Goal: Register for event/course

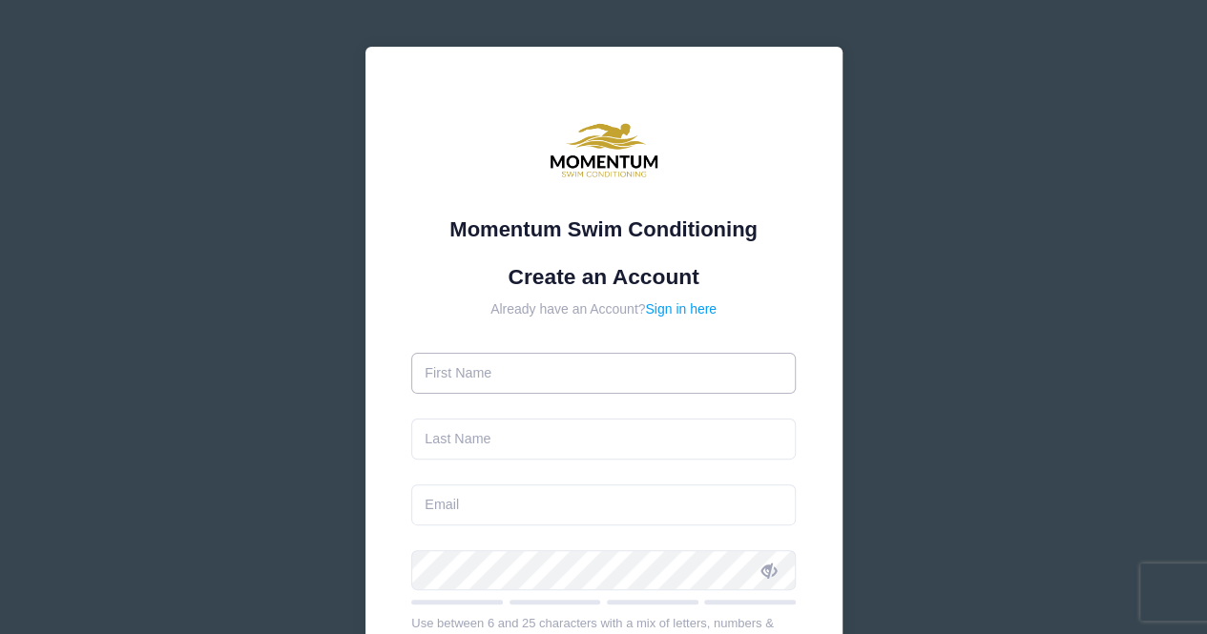
click at [535, 378] on input "text" at bounding box center [603, 373] width 384 height 41
type input "Grace"
type input "Bills"
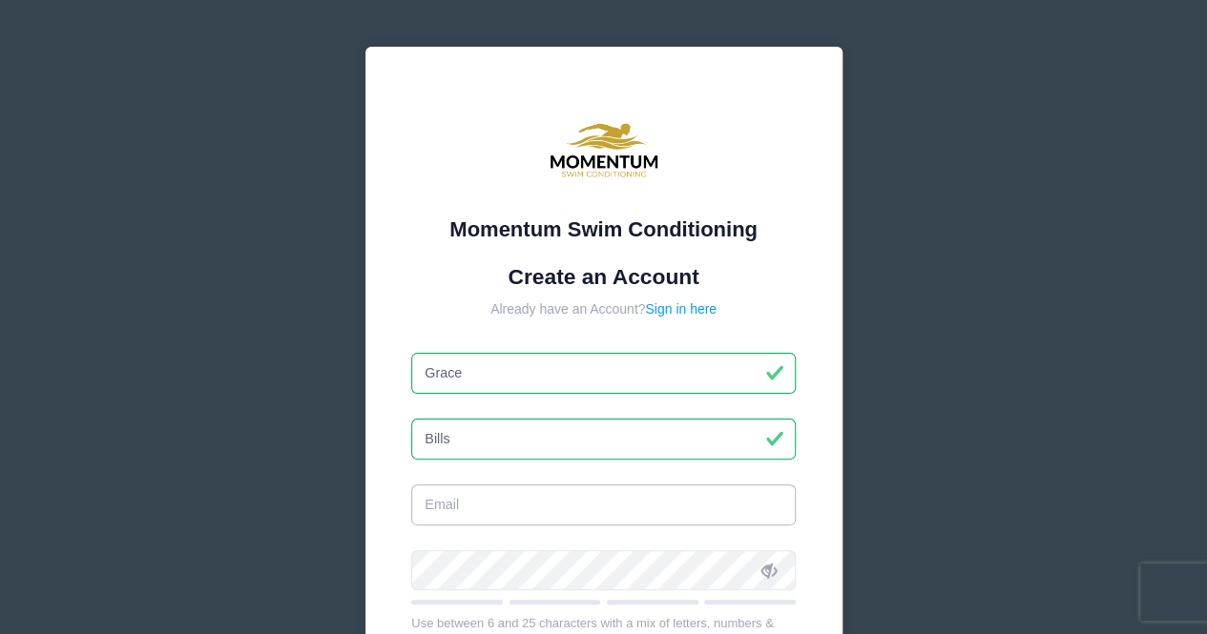
click at [495, 499] on input "email" at bounding box center [603, 505] width 384 height 41
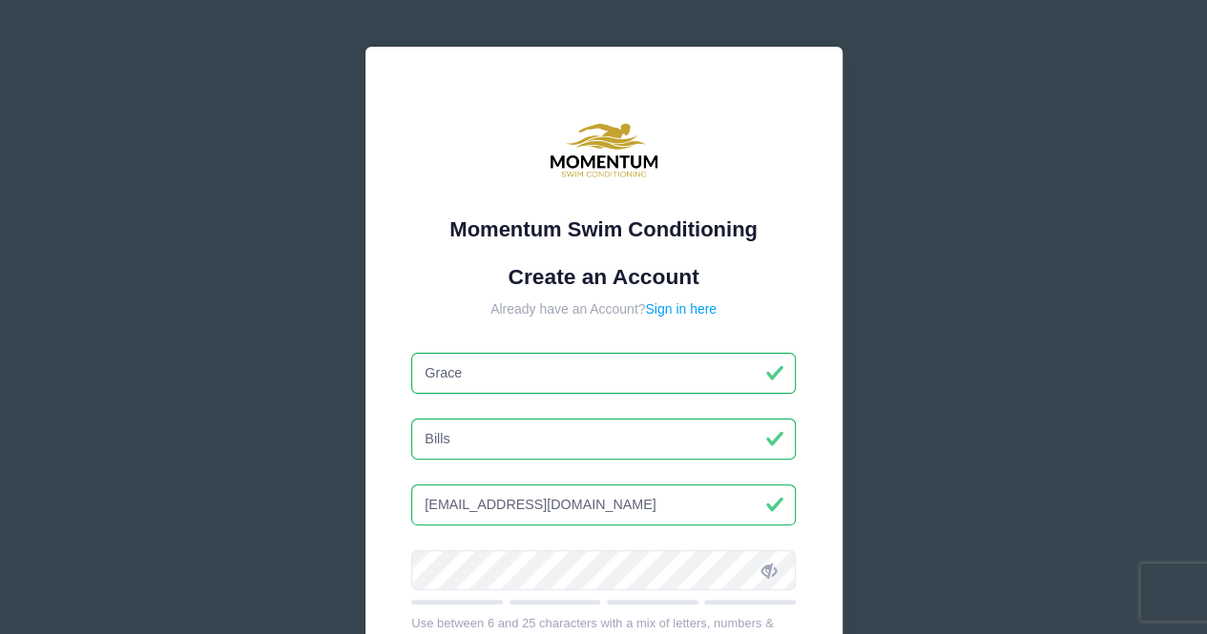
type input "[EMAIL_ADDRESS][DOMAIN_NAME]"
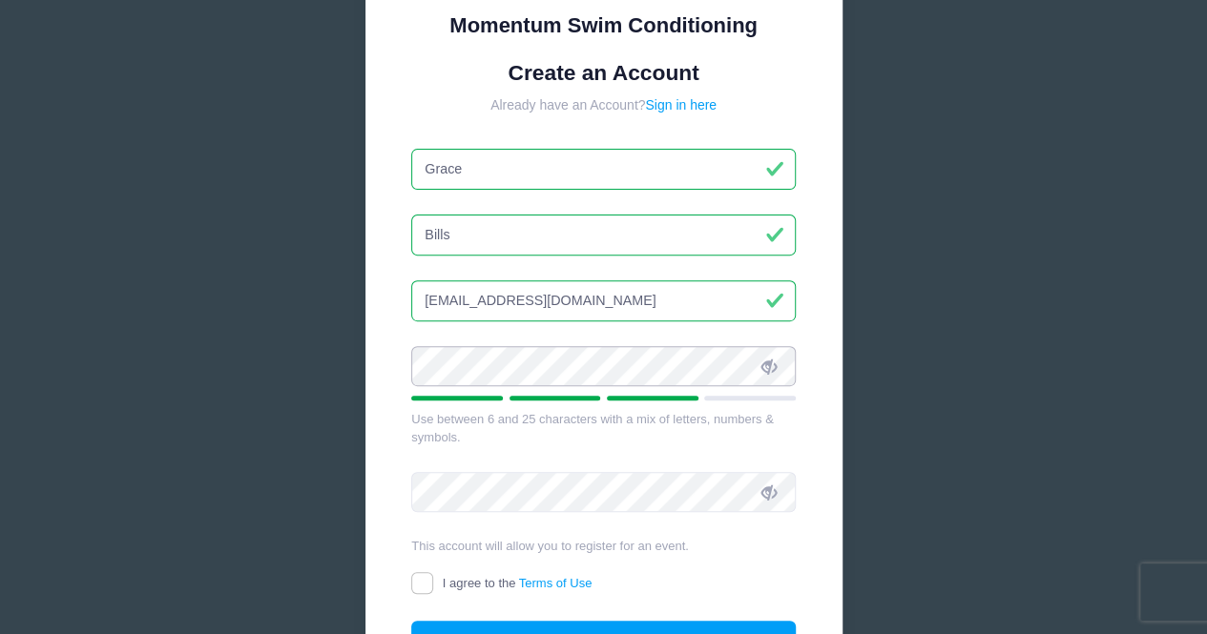
scroll to position [313, 0]
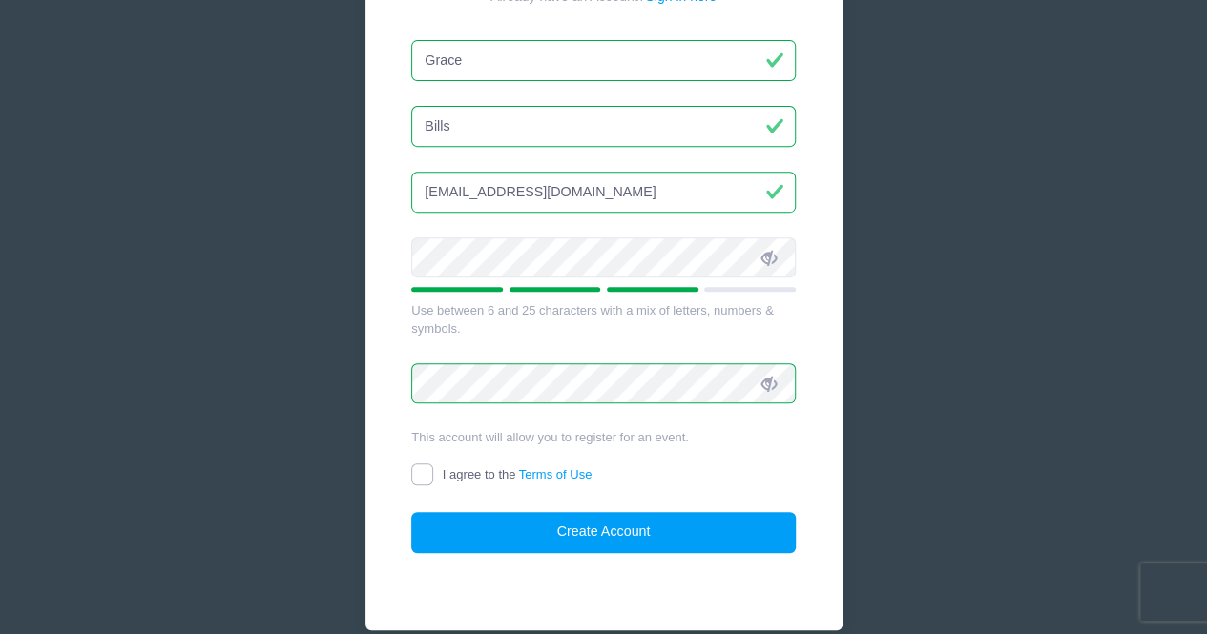
click at [423, 472] on input "I agree to the Terms of Use" at bounding box center [422, 475] width 22 height 22
checkbox input "true"
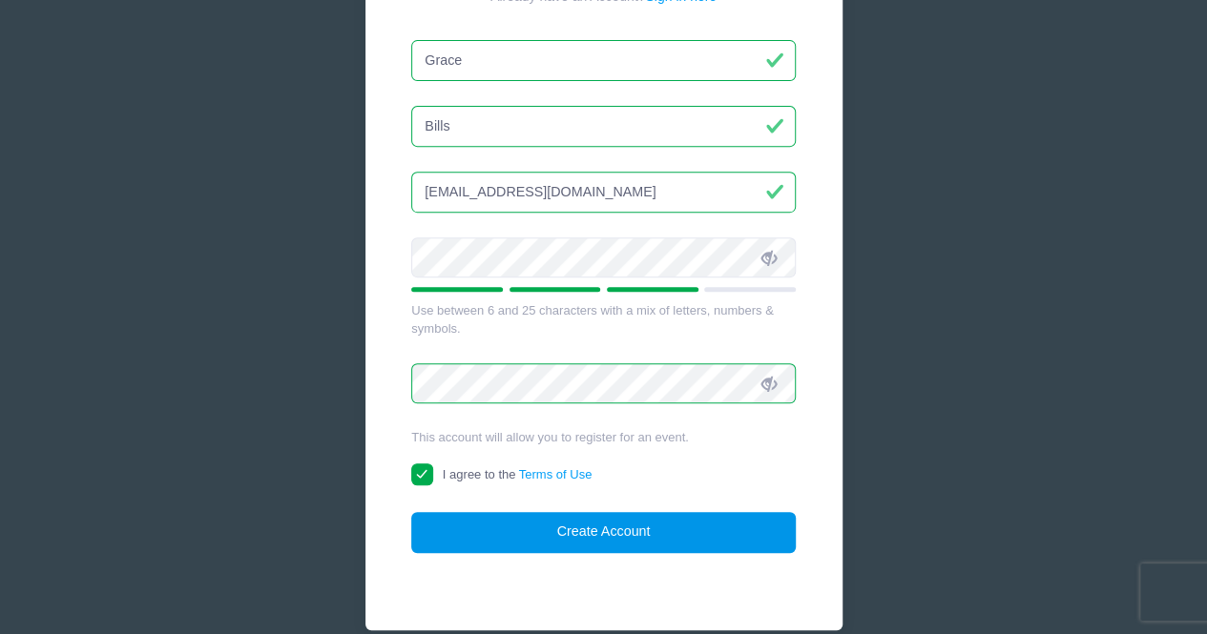
click at [586, 526] on button "Create Account" at bounding box center [603, 532] width 384 height 41
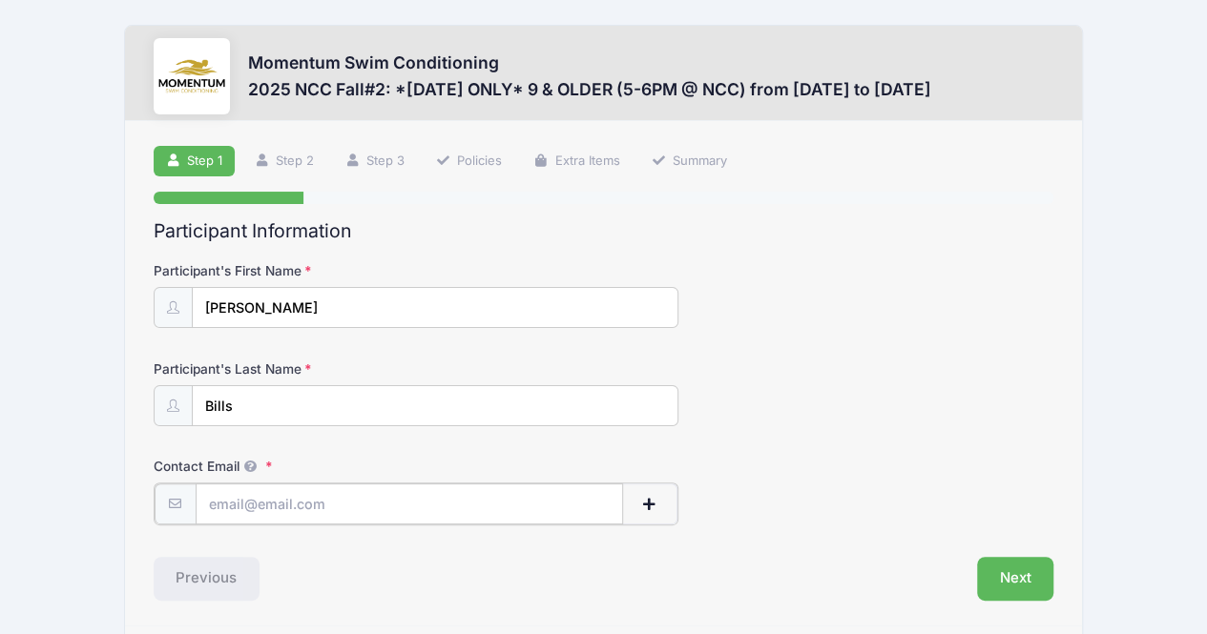
click at [420, 499] on input "Contact Email" at bounding box center [409, 504] width 427 height 41
type input "[EMAIL_ADDRESS][DOMAIN_NAME]"
click at [1003, 564] on button "Next" at bounding box center [1015, 577] width 77 height 44
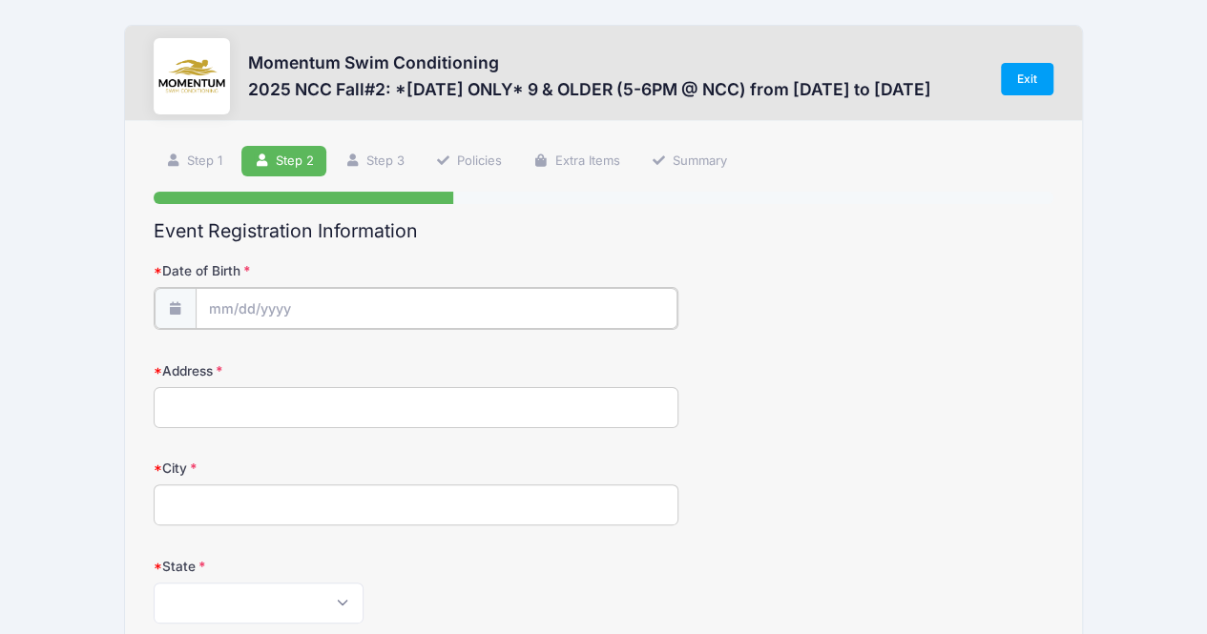
click at [403, 304] on input "Date of Birth" at bounding box center [437, 308] width 482 height 41
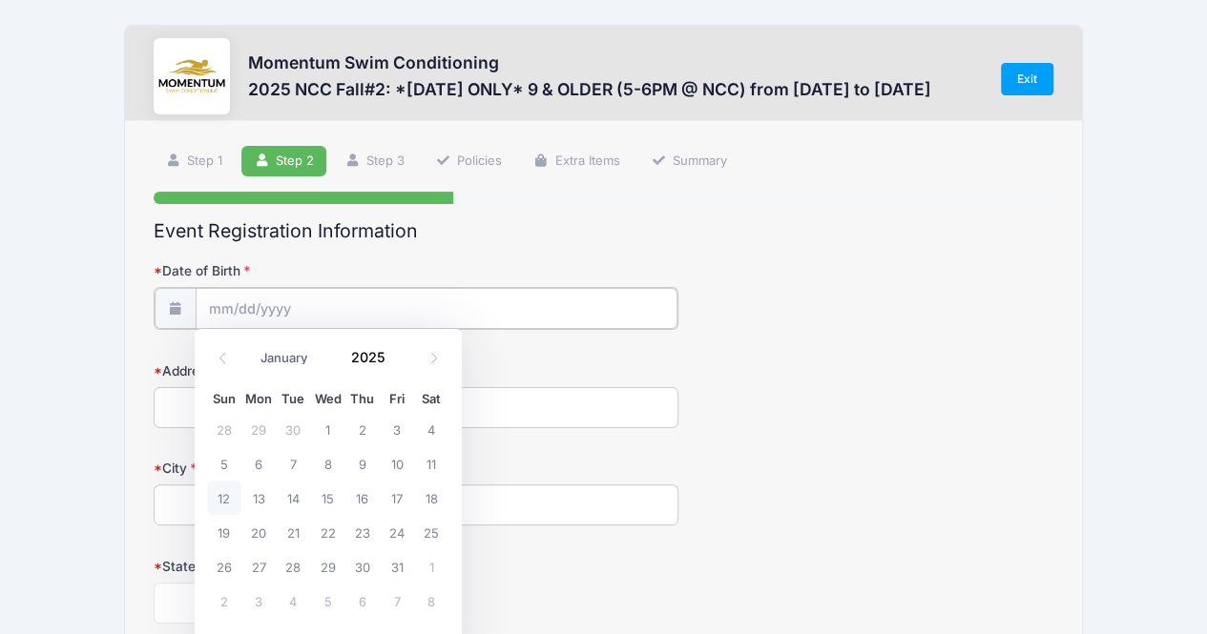
click at [217, 304] on input "Date of Birth" at bounding box center [437, 308] width 482 height 41
click at [276, 362] on select "January February March April May June July August September October November De…" at bounding box center [294, 357] width 85 height 25
click at [376, 361] on input "2025" at bounding box center [373, 356] width 62 height 29
type input "2016"
click at [286, 360] on select "January February March April May June July August September October November De…" at bounding box center [294, 357] width 85 height 25
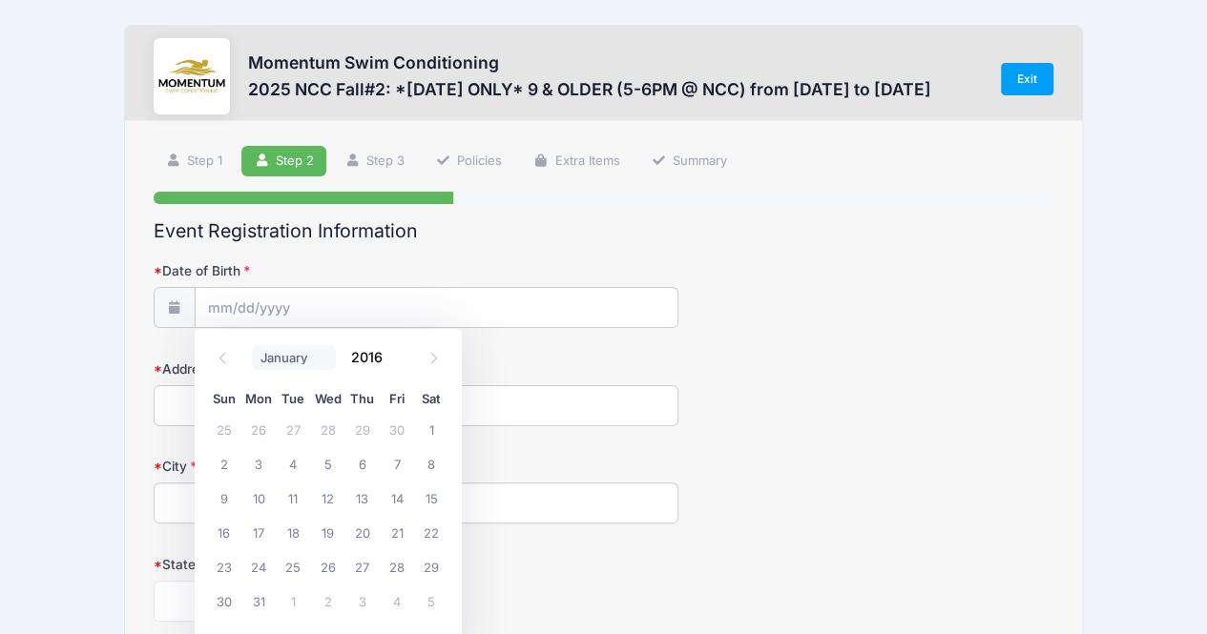
select select "6"
click at [252, 345] on select "January February March April May June July August September October November De…" at bounding box center [294, 357] width 85 height 25
click at [393, 461] on span "8" at bounding box center [397, 463] width 34 height 34
type input "[DATE]"
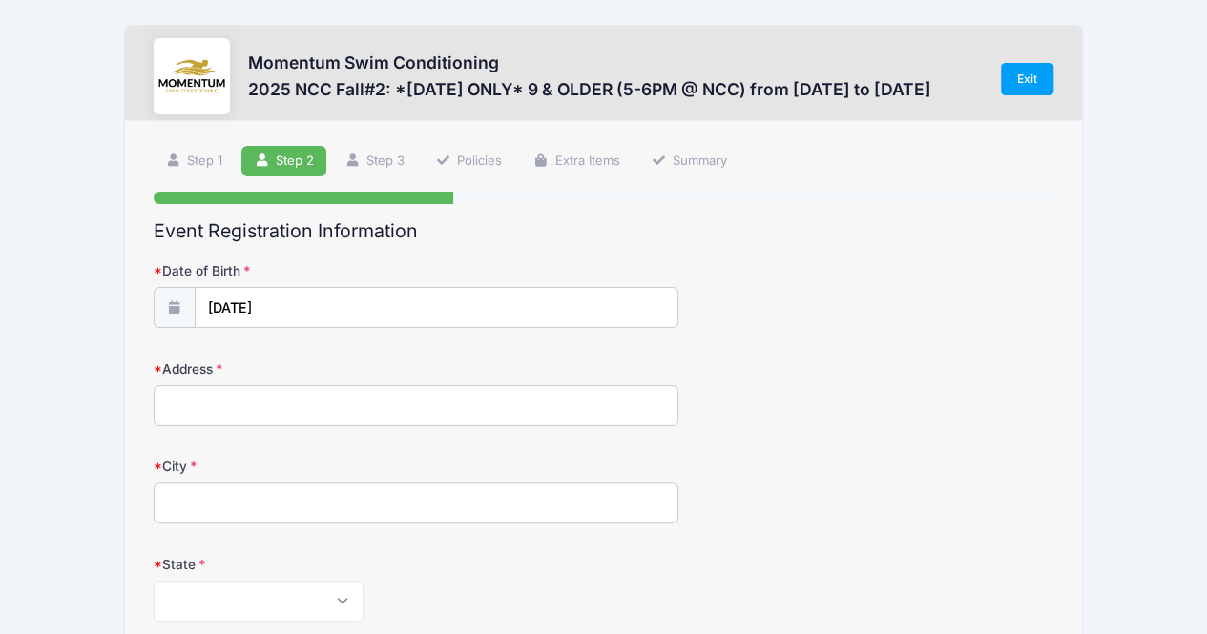
click at [324, 417] on input "Address" at bounding box center [416, 405] width 525 height 41
type input "1559 [PERSON_NAME]"
type input "Naperville"
select select "IL"
type input "60564"
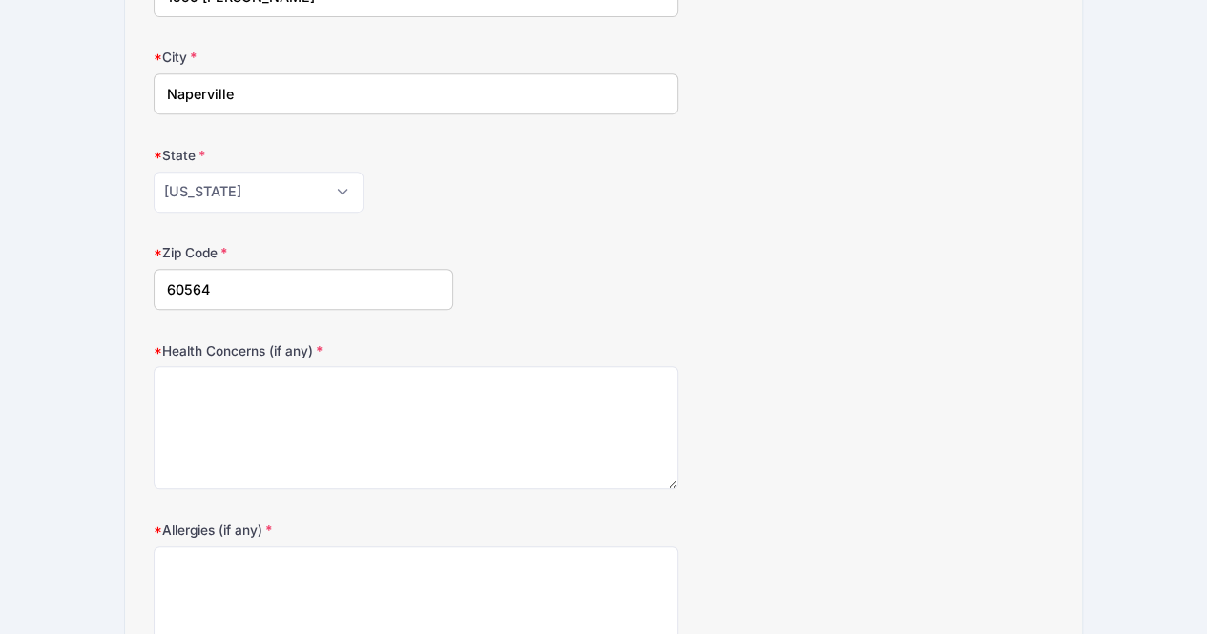
scroll to position [499, 0]
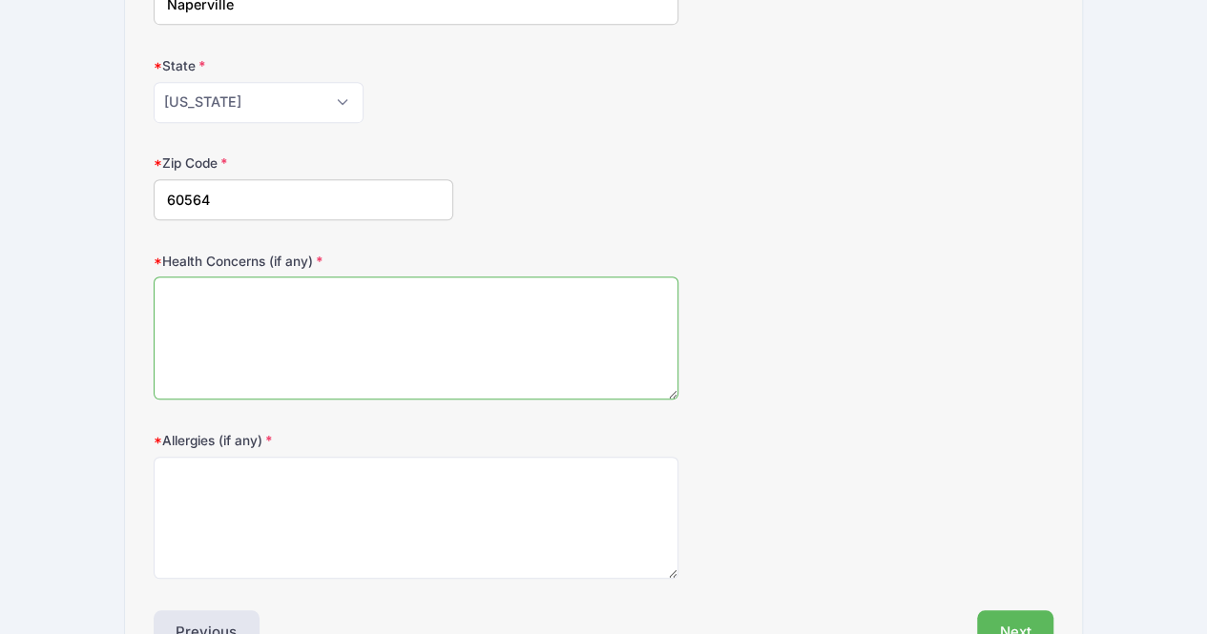
click at [630, 348] on textarea "Health Concerns (if any)" at bounding box center [416, 338] width 525 height 123
type textarea "N/A"
click at [1030, 625] on button "Next" at bounding box center [1015, 632] width 77 height 44
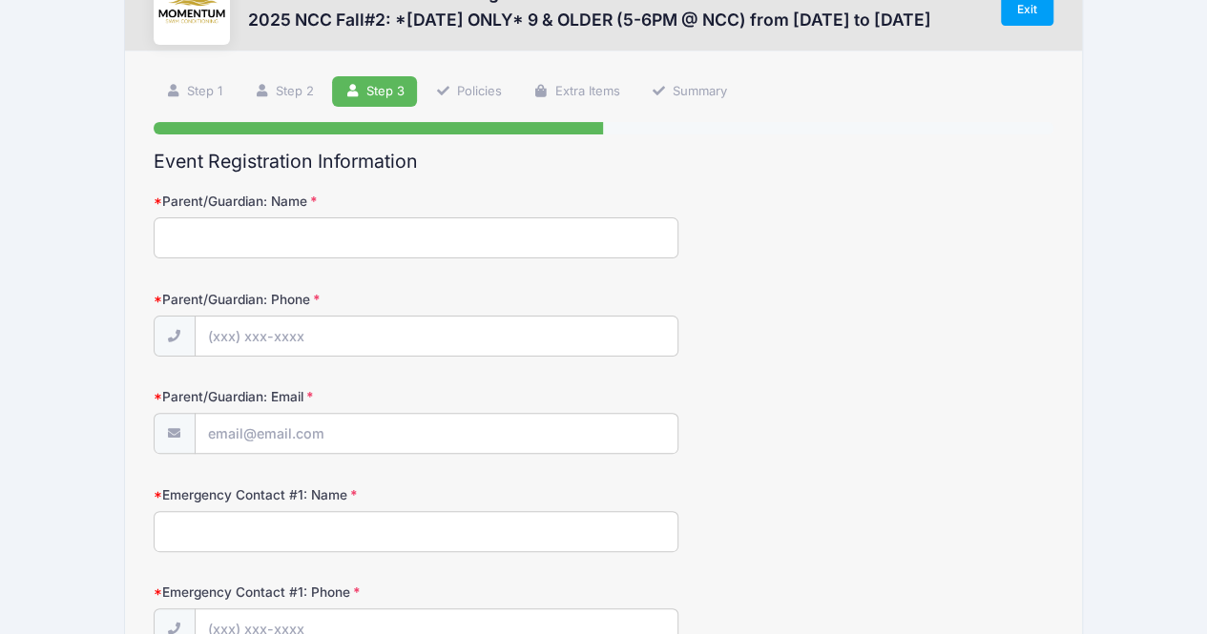
scroll to position [0, 0]
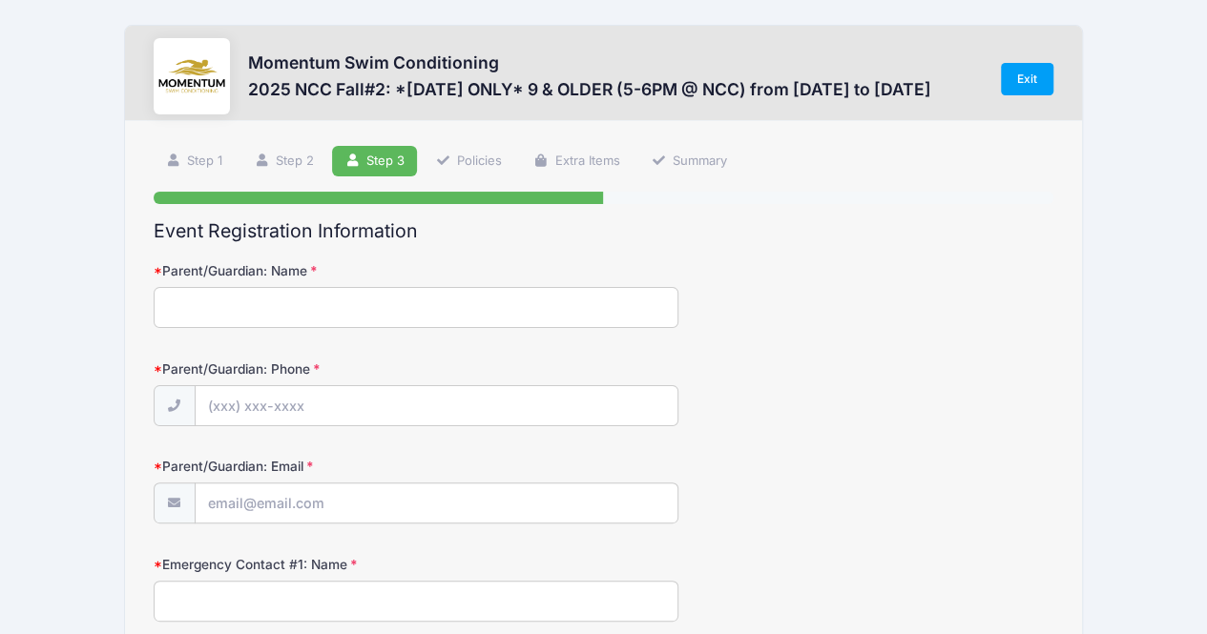
click at [465, 320] on input "Parent/Guardian: Name" at bounding box center [416, 307] width 525 height 41
type input "[PERSON_NAME]"
click at [212, 405] on input "Parent/Guardian: Phone" at bounding box center [437, 406] width 482 height 41
type input "[PHONE_NUMBER]"
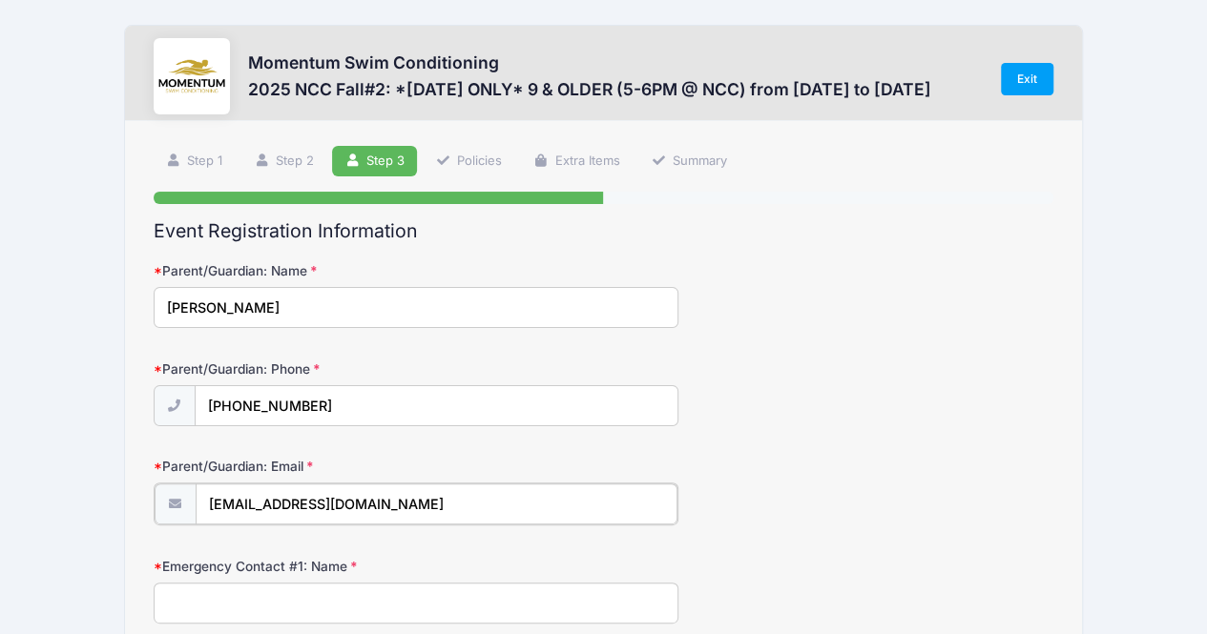
type input "[EMAIL_ADDRESS][DOMAIN_NAME]"
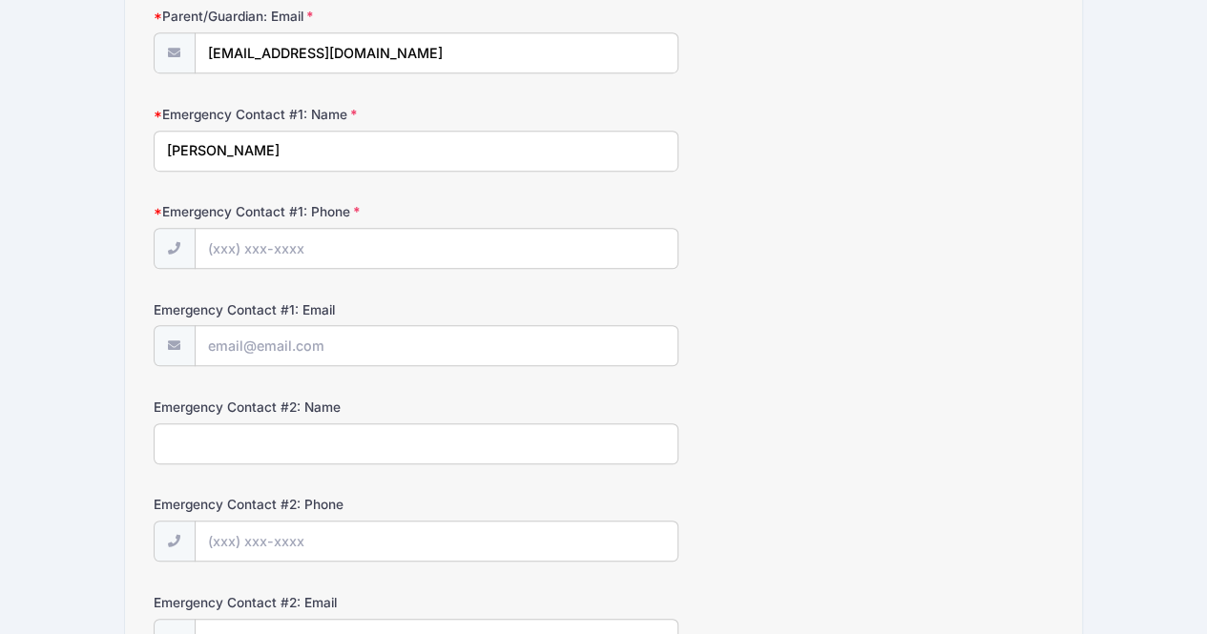
scroll to position [454, 0]
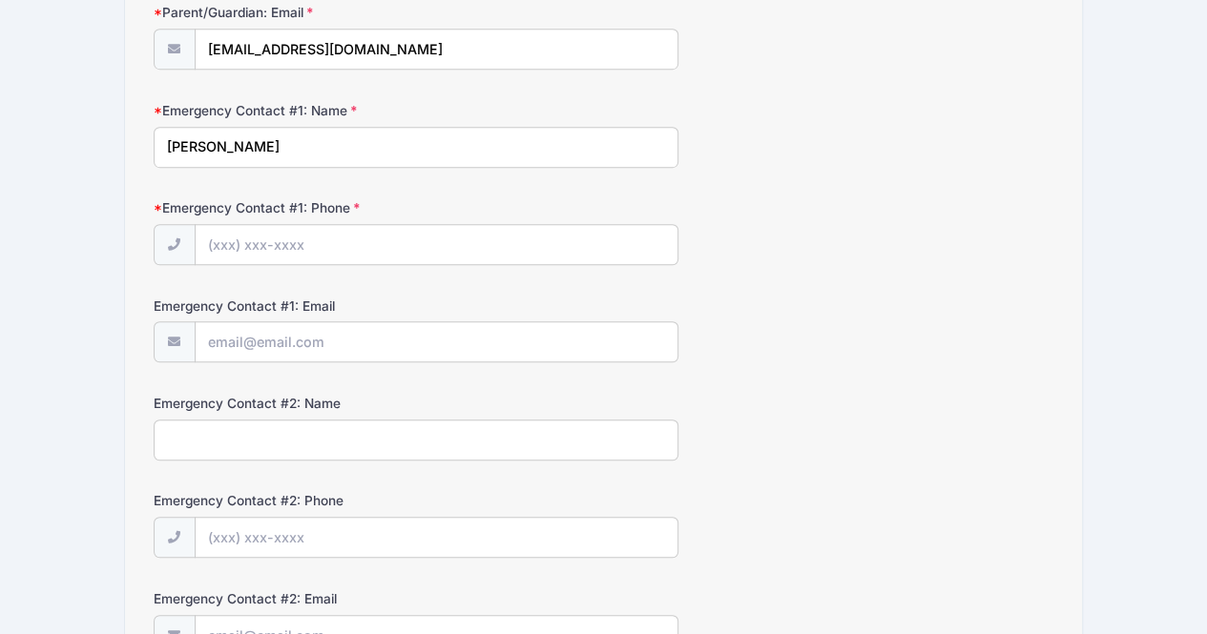
type input "[PERSON_NAME]"
click at [219, 238] on input "Emergency Contact #1: Phone" at bounding box center [437, 245] width 482 height 41
type input "[PHONE_NUMBER]"
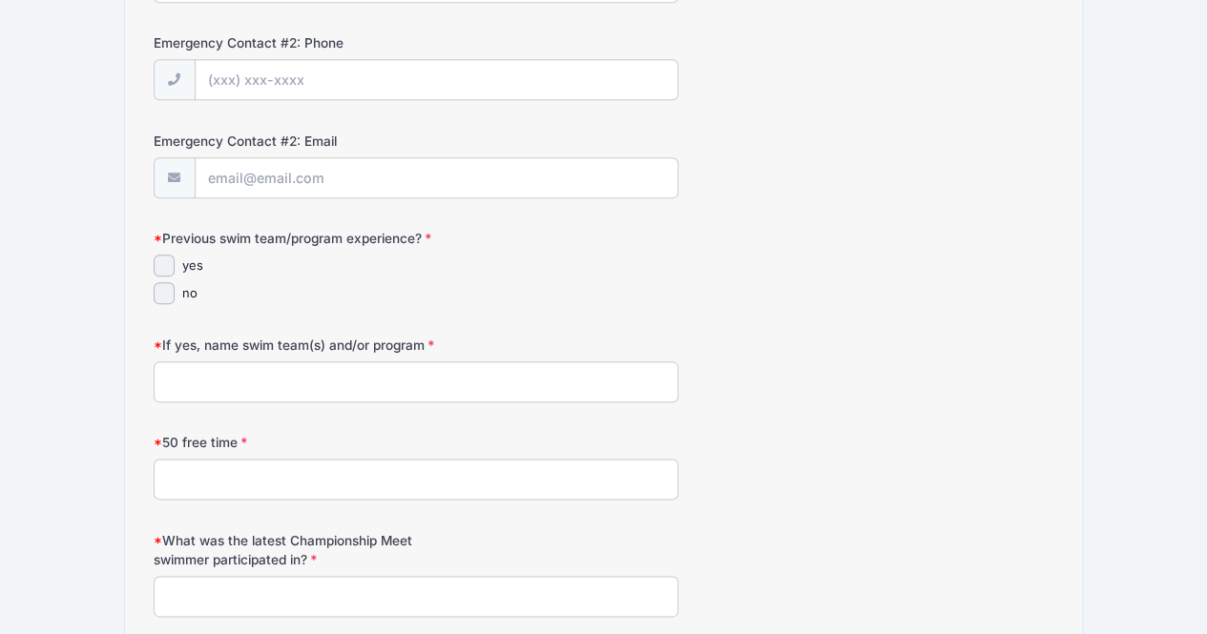
scroll to position [918, 0]
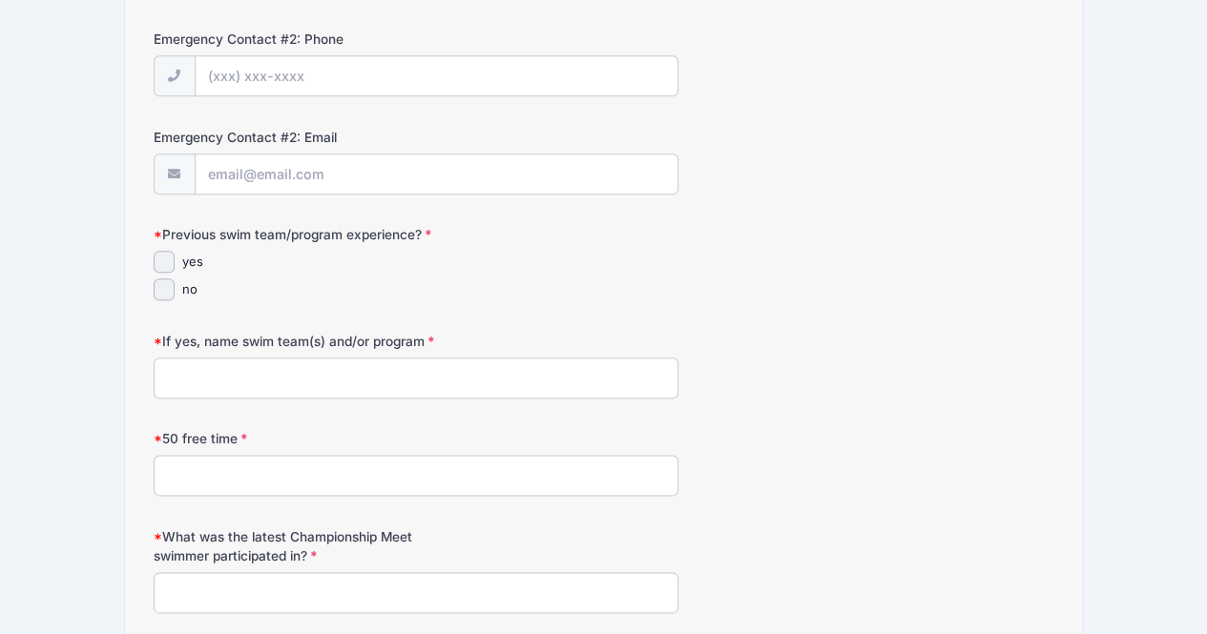
type input "[EMAIL_ADDRESS][DOMAIN_NAME]"
click at [172, 253] on input "yes" at bounding box center [165, 260] width 22 height 22
checkbox input "true"
click at [290, 375] on input "If yes, name swim team(s) and/or program" at bounding box center [416, 378] width 525 height 41
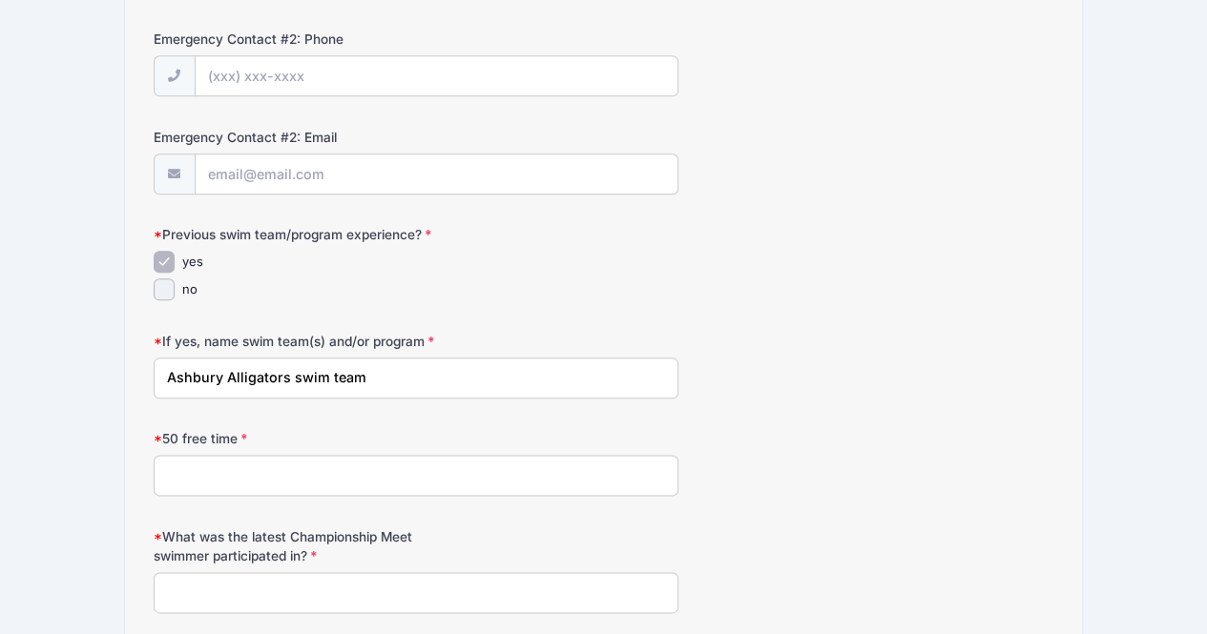
type input "Ashbury Alligators swim team"
click at [266, 465] on input "50 free time" at bounding box center [416, 475] width 525 height 41
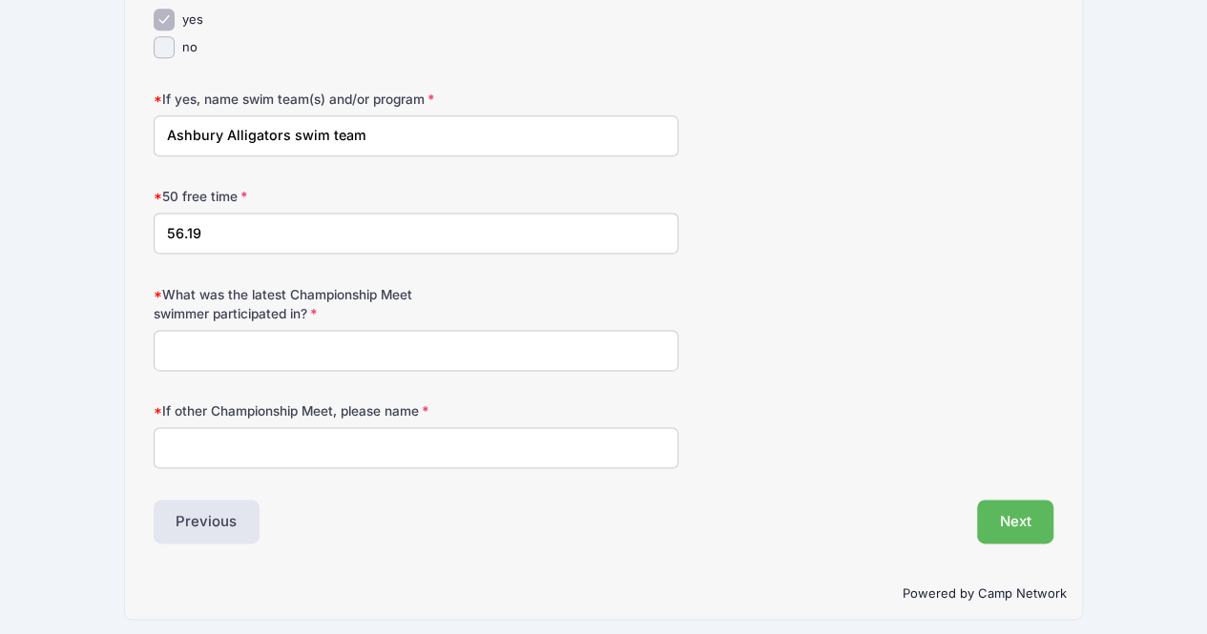
type input "56.19"
click at [406, 348] on input "What was the latest Championship Meet swimmer participated in?" at bounding box center [416, 350] width 525 height 41
type input "C"
type input "Naperville Swim Conference - City Championship 2025"
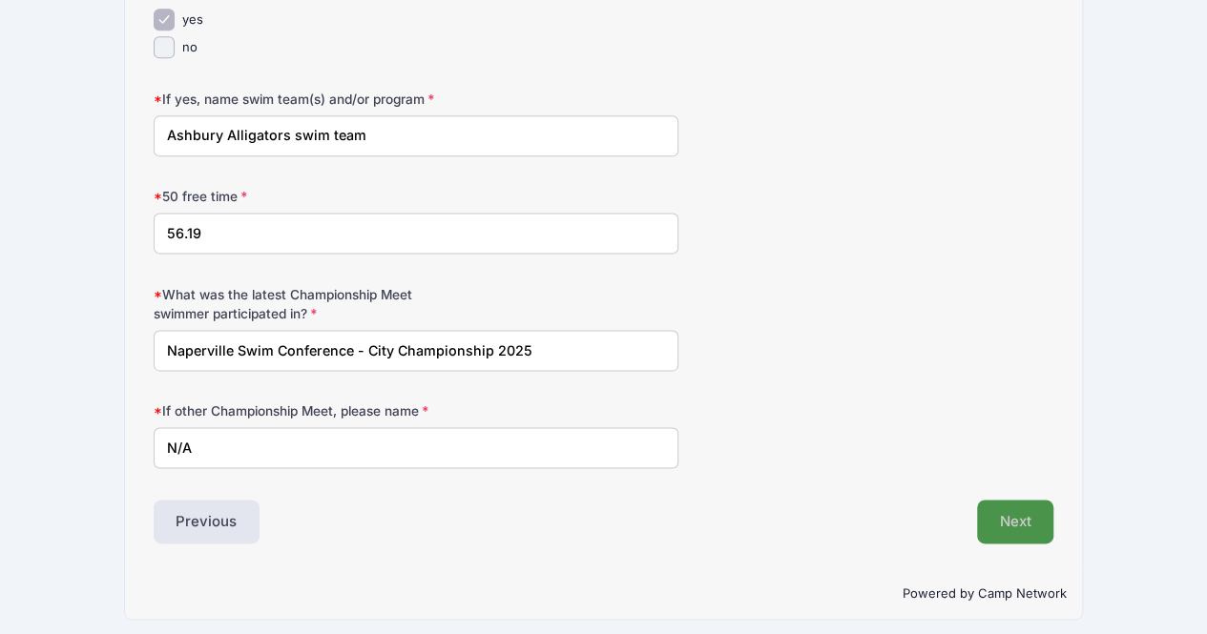
type input "N/A"
click at [1019, 500] on button "Next" at bounding box center [1015, 522] width 77 height 44
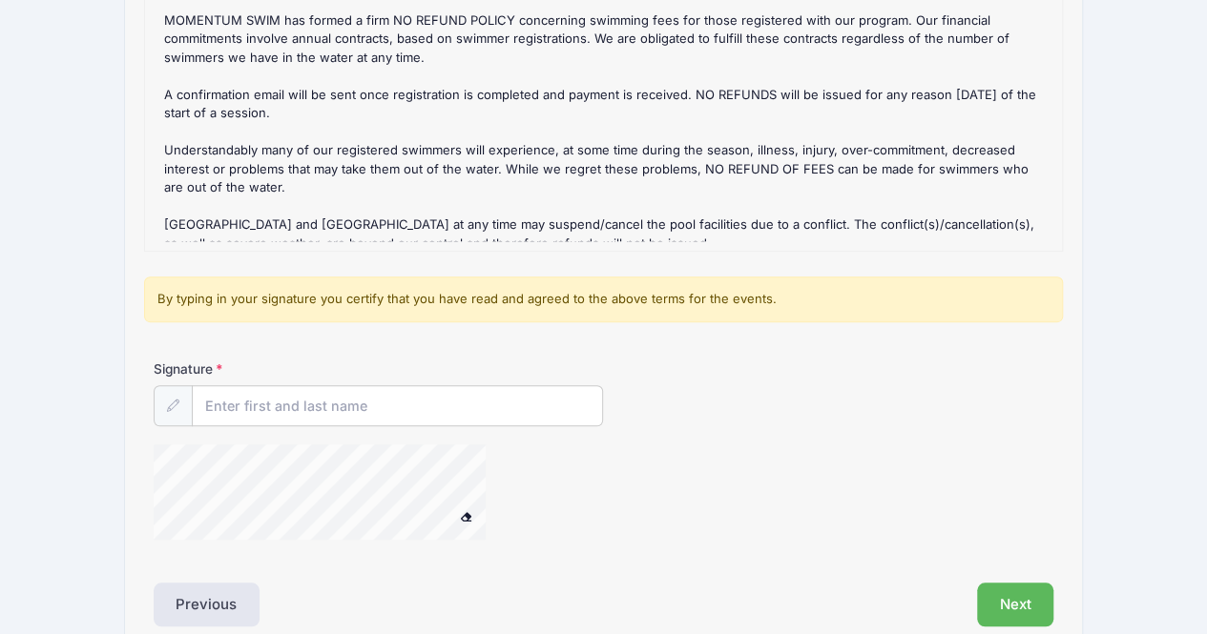
scroll to position [326, 0]
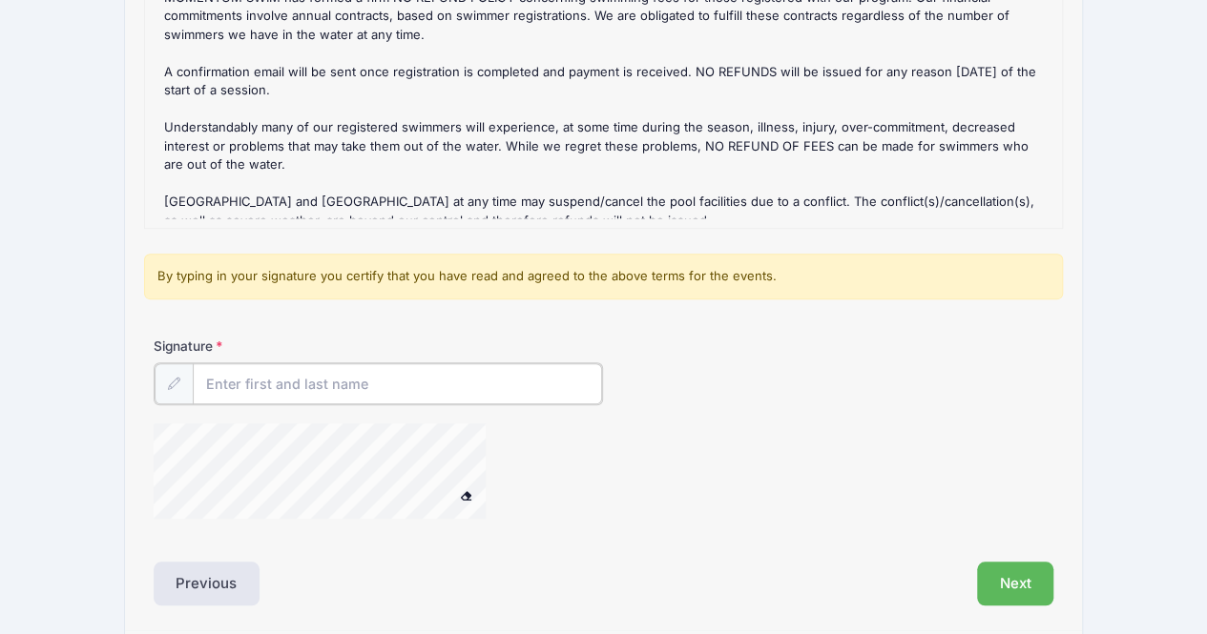
click at [332, 382] on input "Signature" at bounding box center [398, 383] width 410 height 41
type input "[PERSON_NAME]"
click at [1014, 590] on button "Next" at bounding box center [1015, 582] width 77 height 44
click at [1016, 585] on button "Next" at bounding box center [1015, 582] width 77 height 44
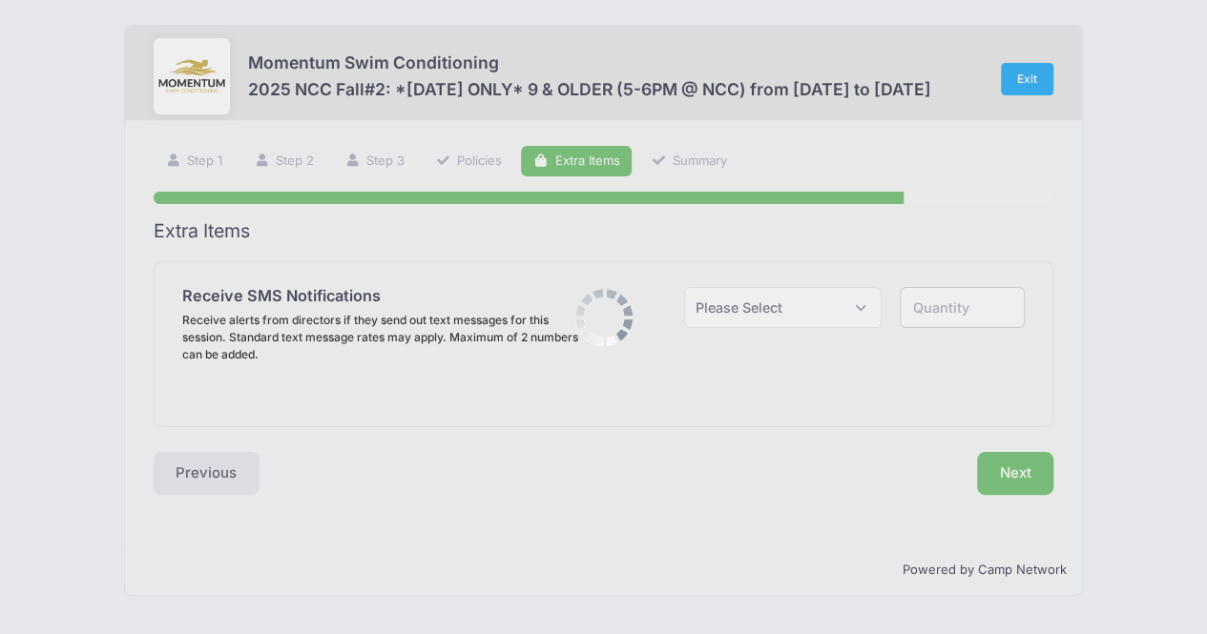
scroll to position [0, 0]
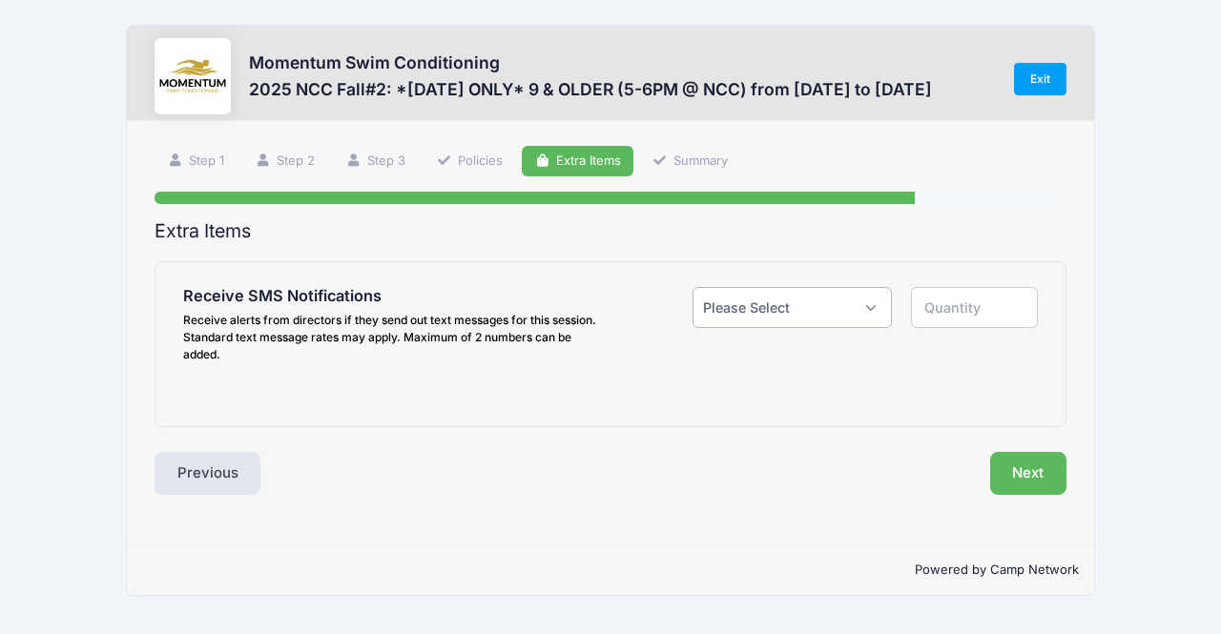
click at [803, 295] on select "Please Select Yes ($0.00) No" at bounding box center [791, 307] width 199 height 41
select select "1"
click at [692, 287] on select "Please Select Yes ($0.00) No" at bounding box center [791, 307] width 199 height 41
type input "1"
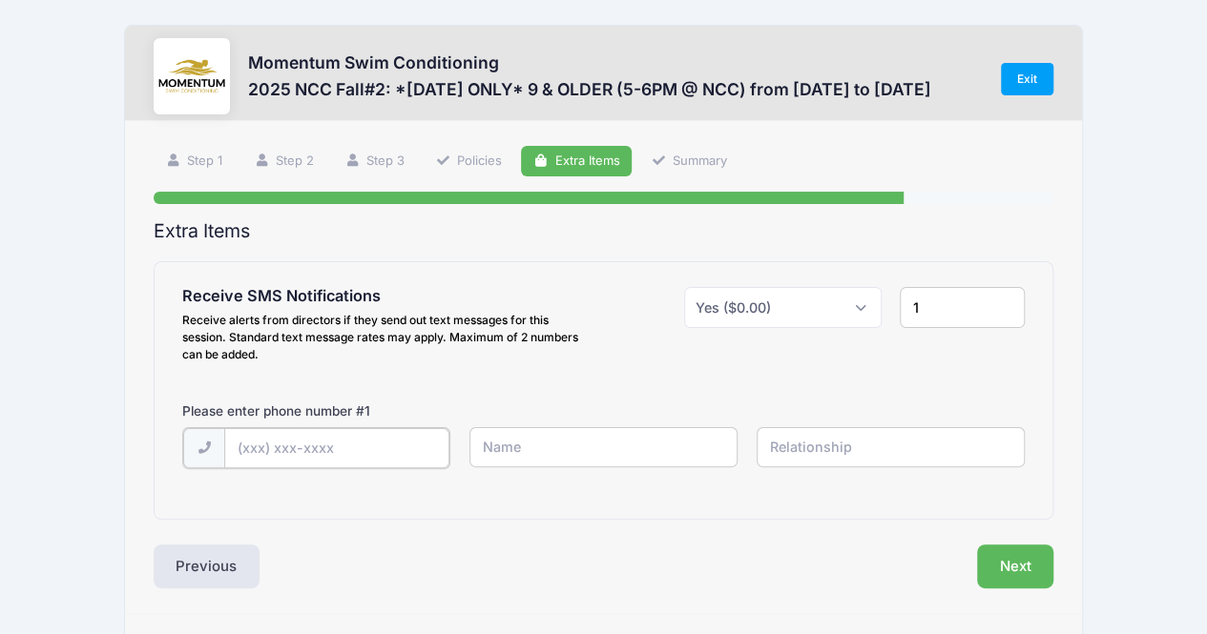
click at [380, 442] on input "text" at bounding box center [336, 448] width 225 height 41
type input "[PHONE_NUMBER]"
type input "[PERSON_NAME]"
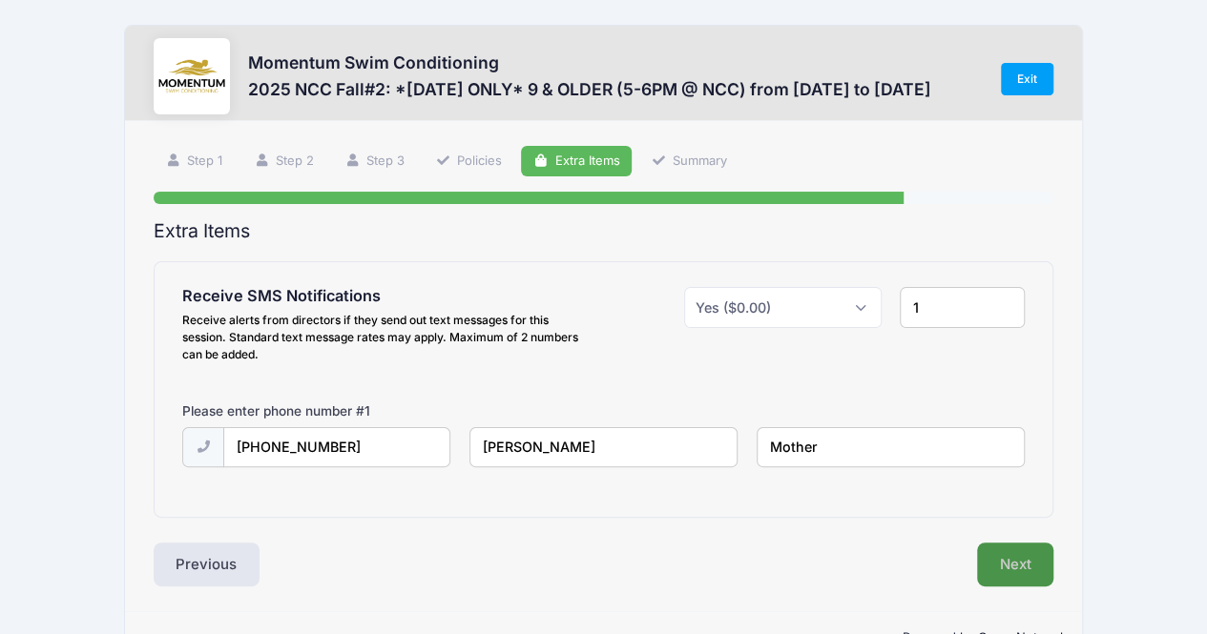
type input "Mother"
click at [1011, 565] on button "Next" at bounding box center [1015, 565] width 77 height 44
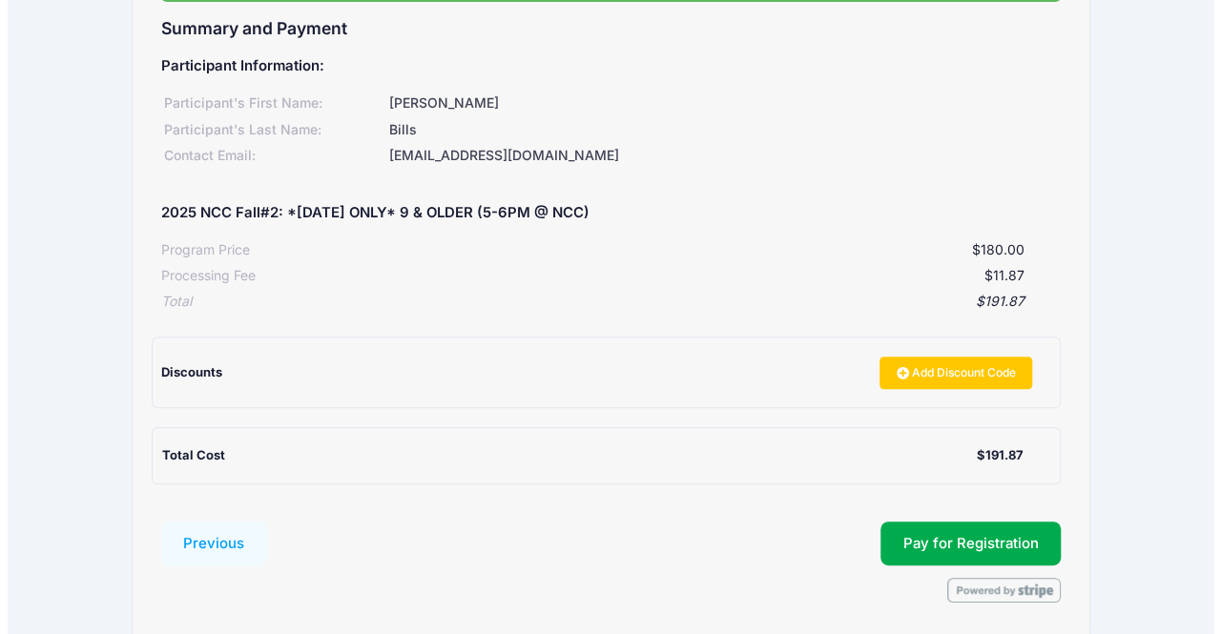
scroll to position [269, 0]
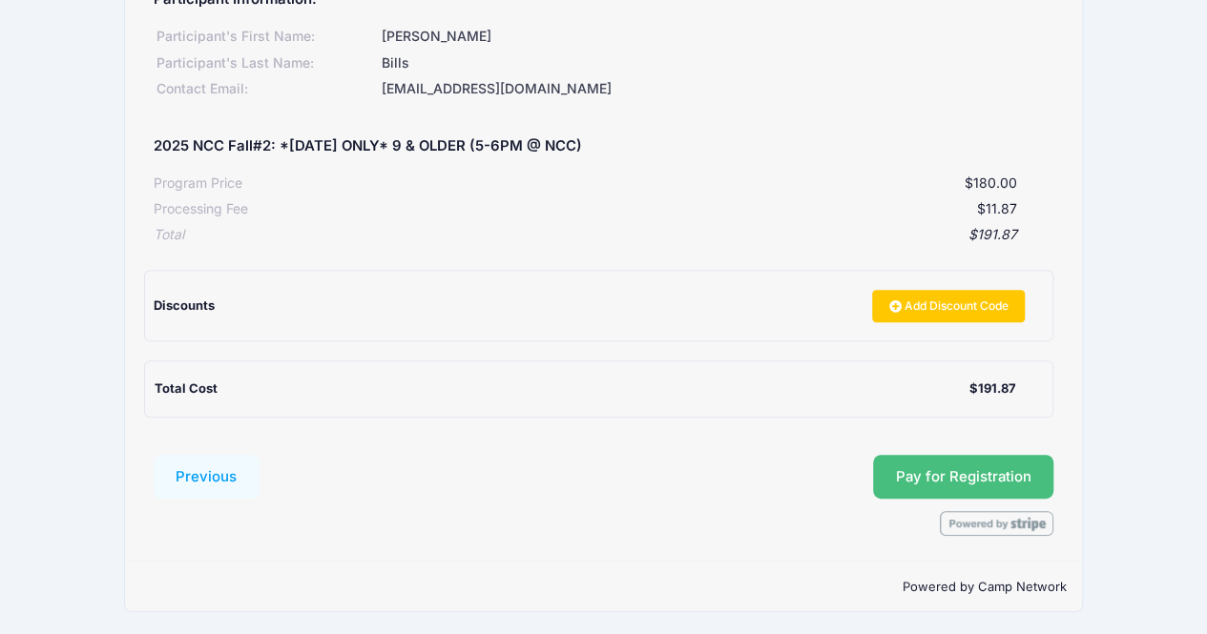
click at [965, 468] on button "Pay for Registration" at bounding box center [963, 477] width 181 height 44
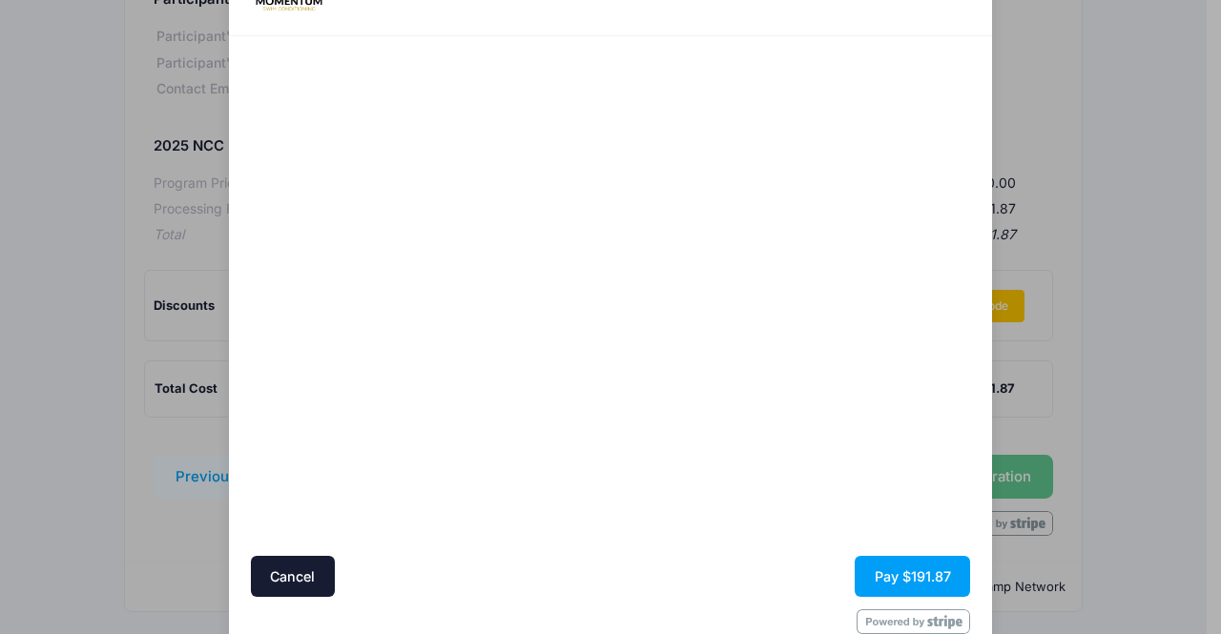
scroll to position [130, 0]
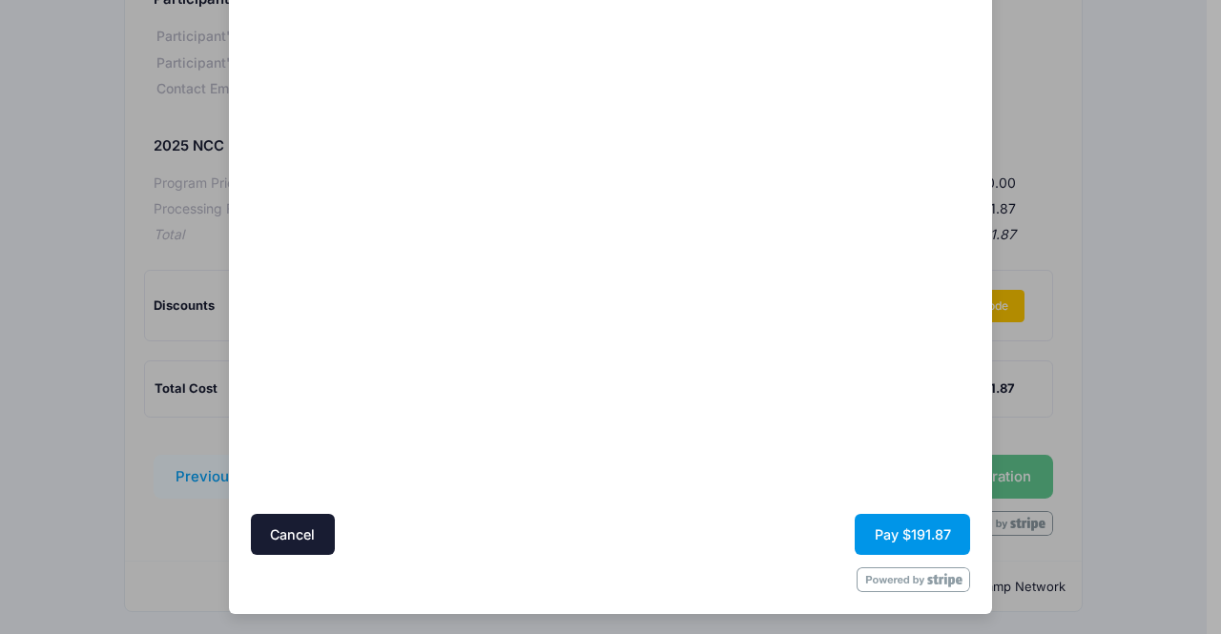
click at [899, 529] on button "Pay $191.87" at bounding box center [912, 534] width 115 height 41
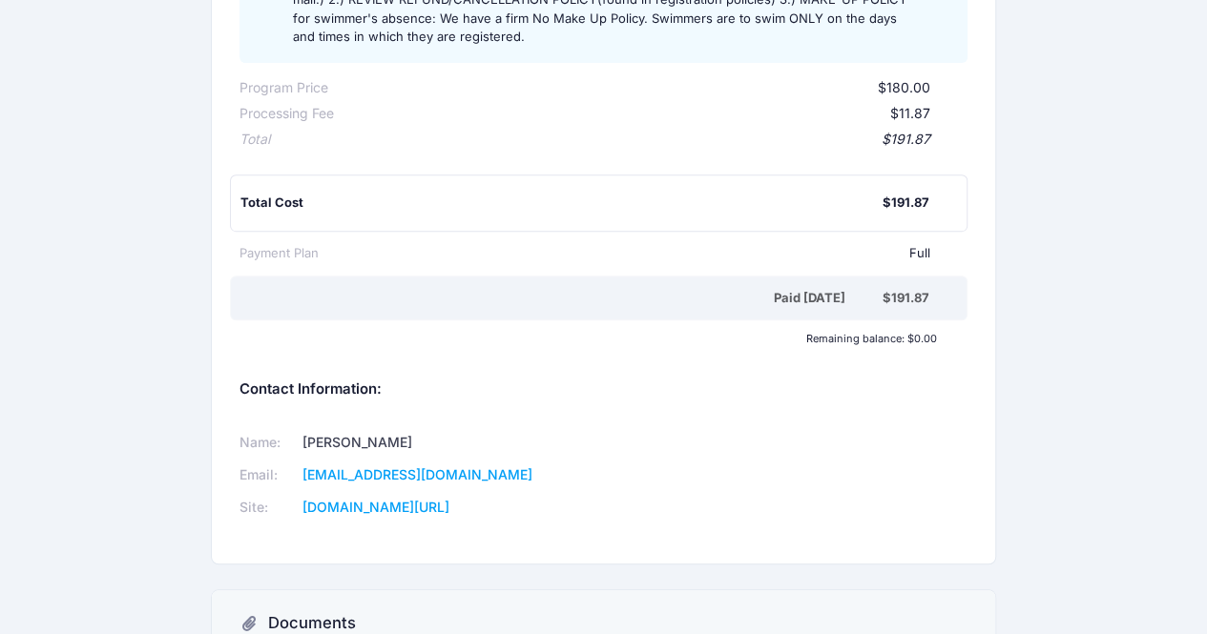
scroll to position [508, 0]
